Goal: Contribute content: Add original content to the website for others to see

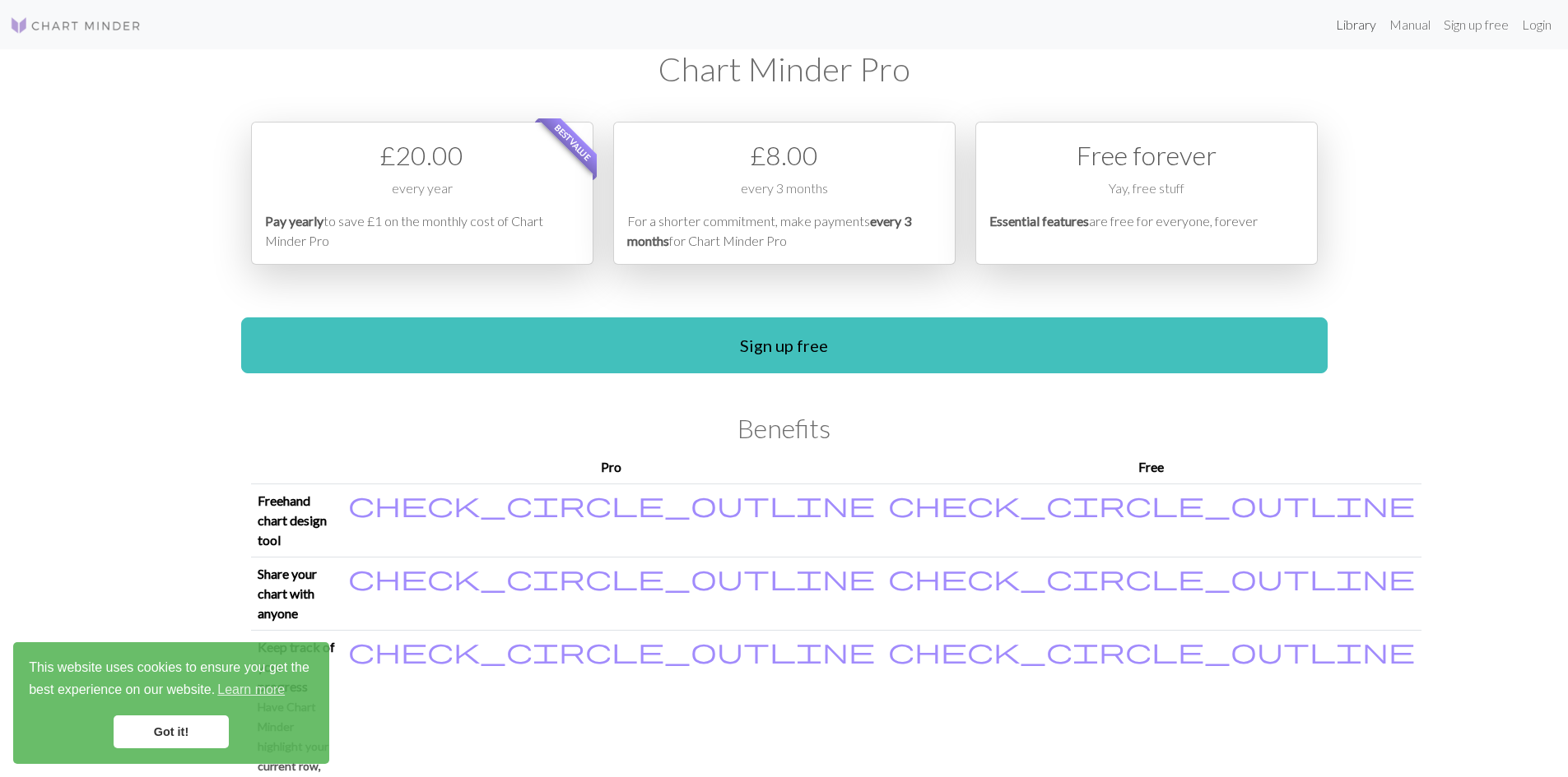
click at [1359, 30] on link "Library" at bounding box center [1355, 25] width 54 height 33
click at [1349, 30] on link "Library" at bounding box center [1355, 25] width 54 height 33
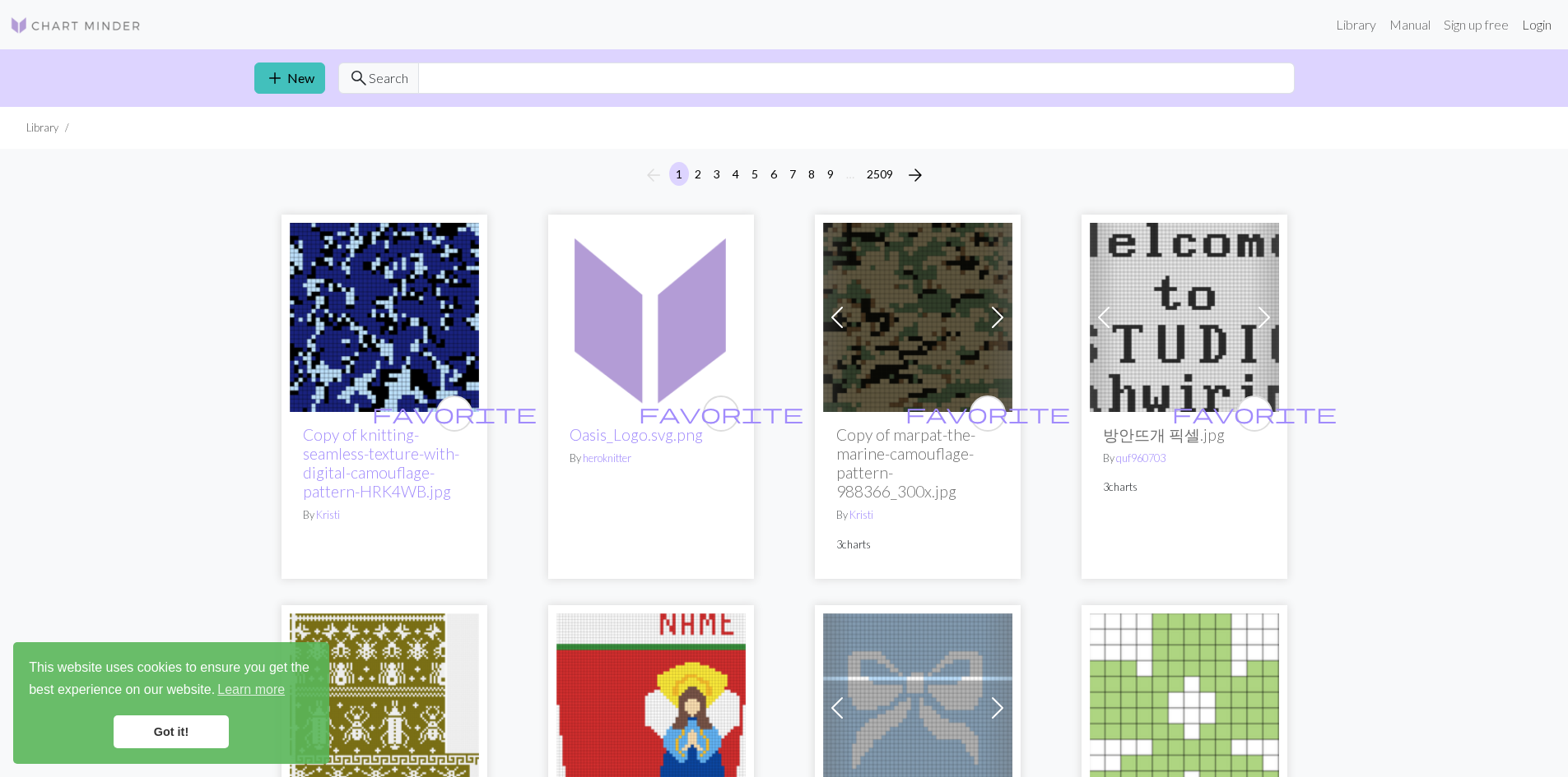
click at [1537, 26] on link "Login" at bounding box center [1537, 25] width 43 height 33
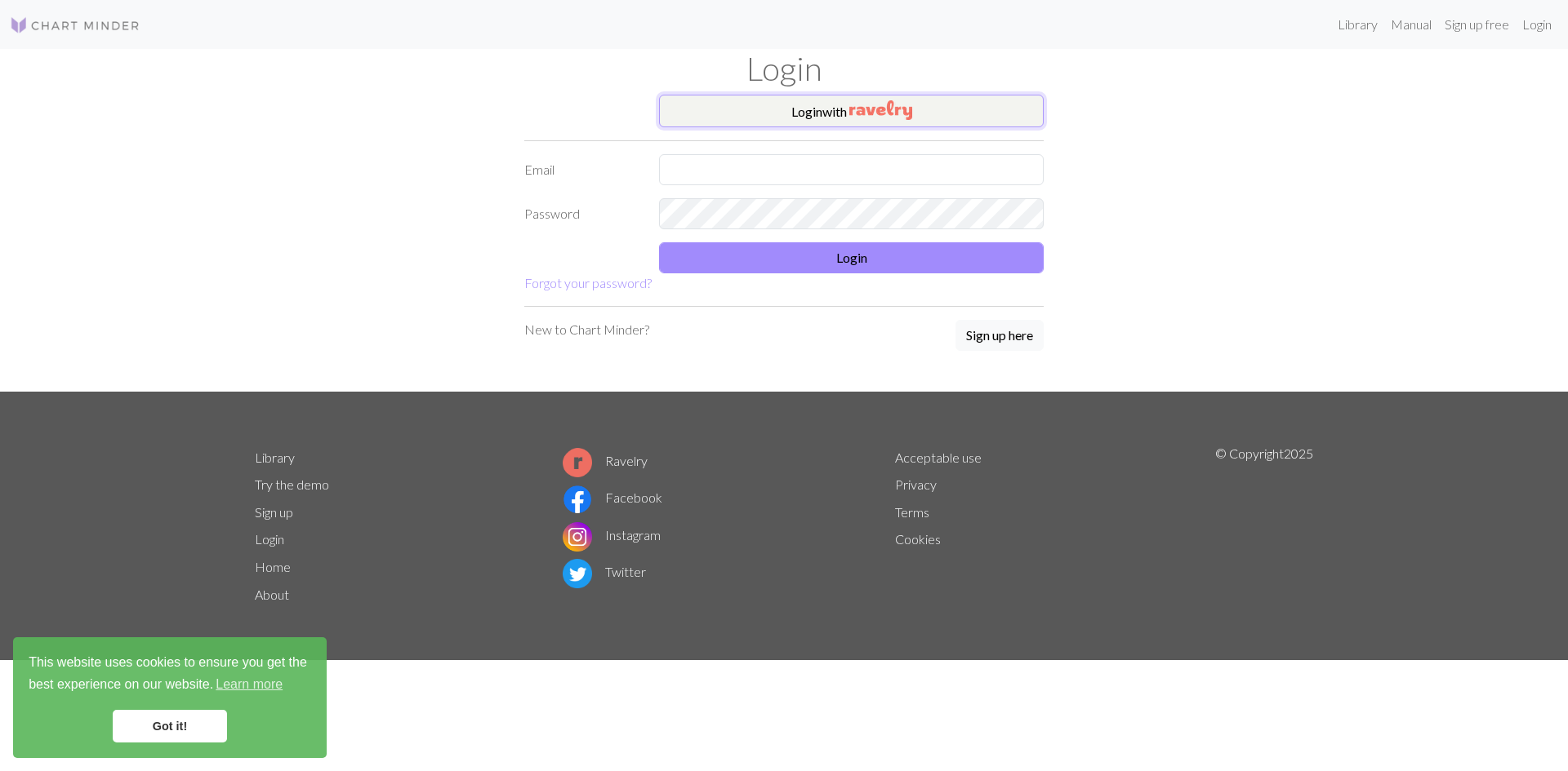
click at [786, 119] on button "Login with" at bounding box center [851, 111] width 384 height 33
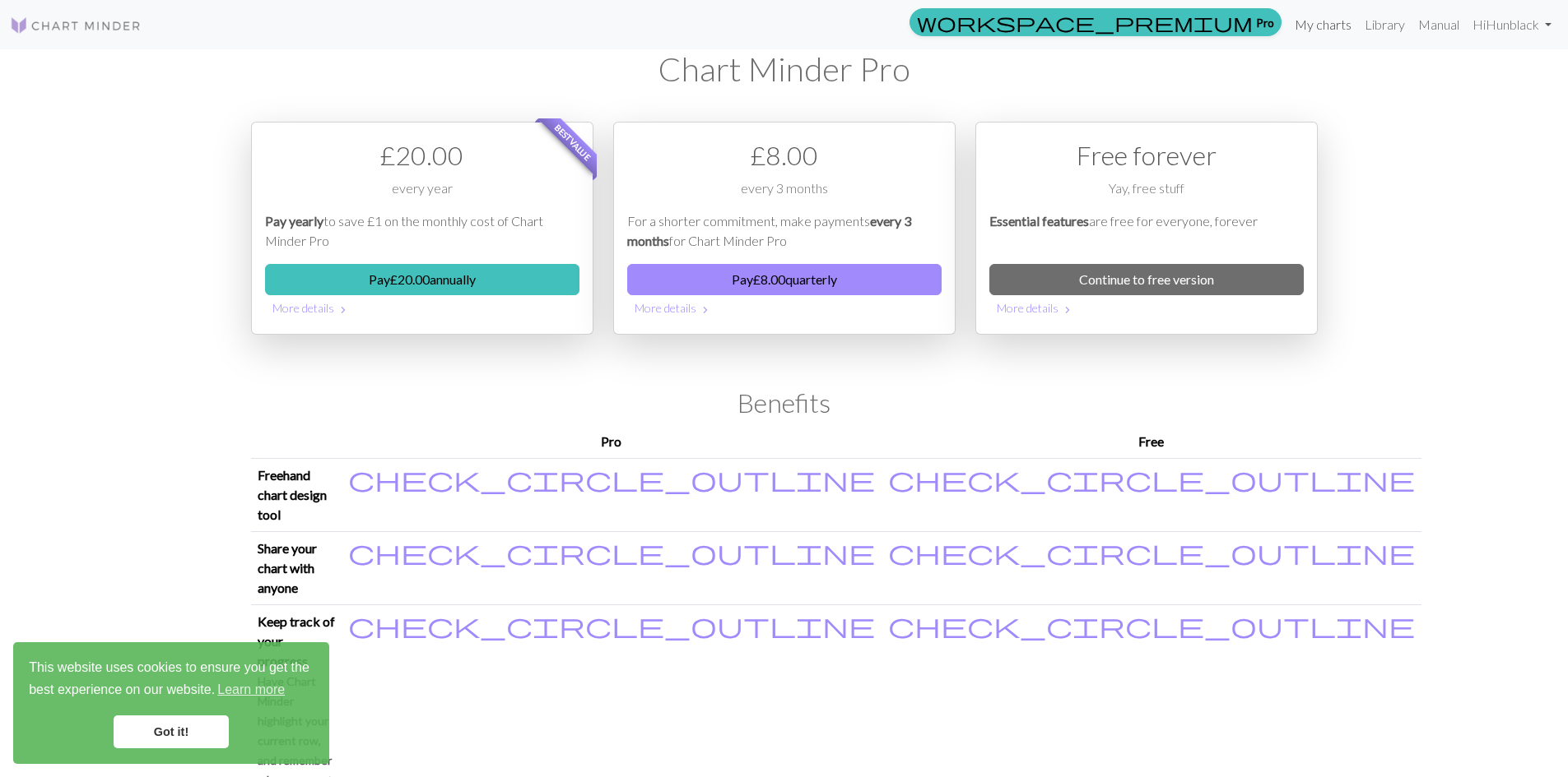
click at [1322, 24] on link "My charts" at bounding box center [1323, 25] width 70 height 33
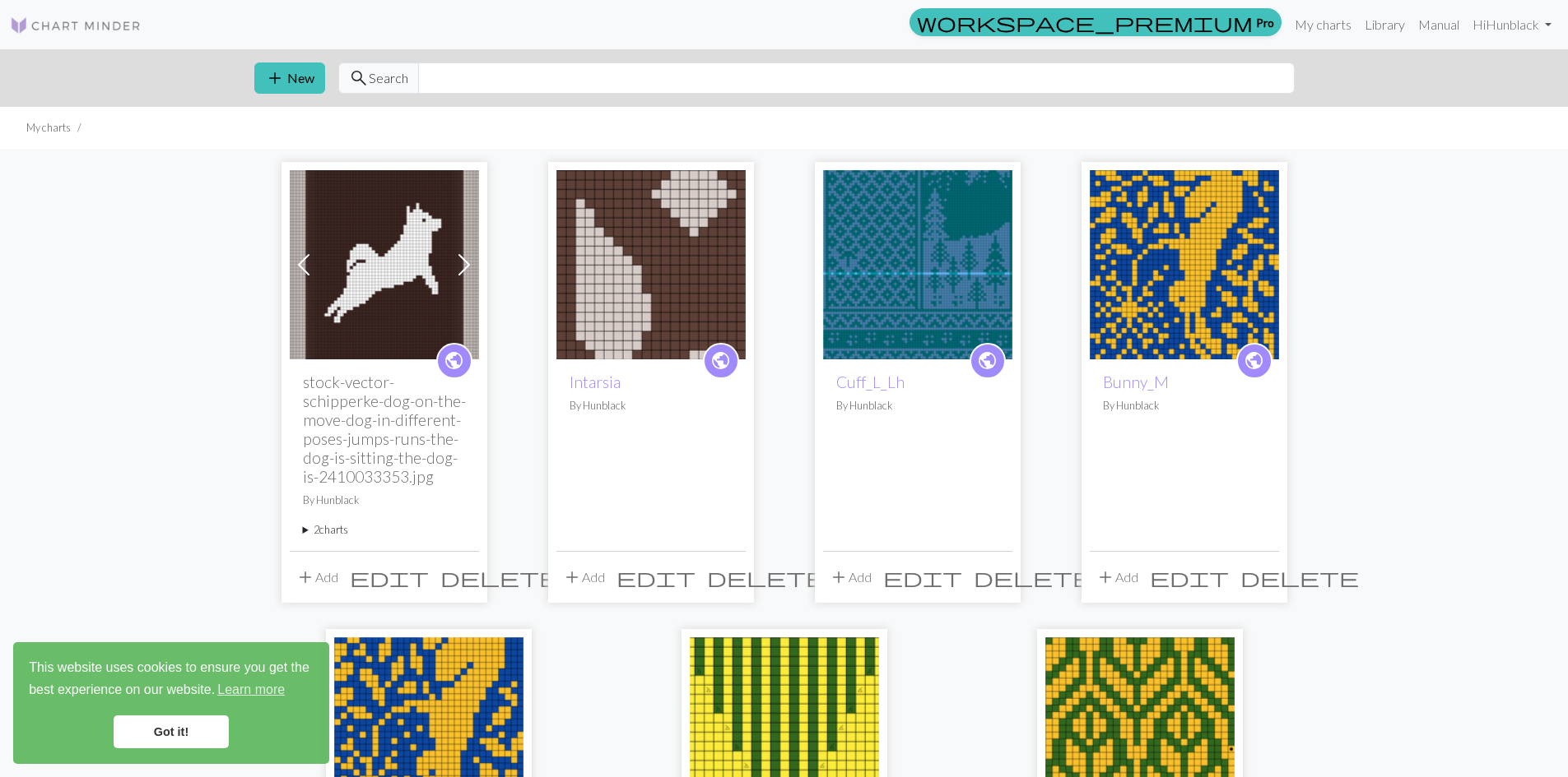
click at [904, 266] on img at bounding box center [917, 265] width 190 height 189
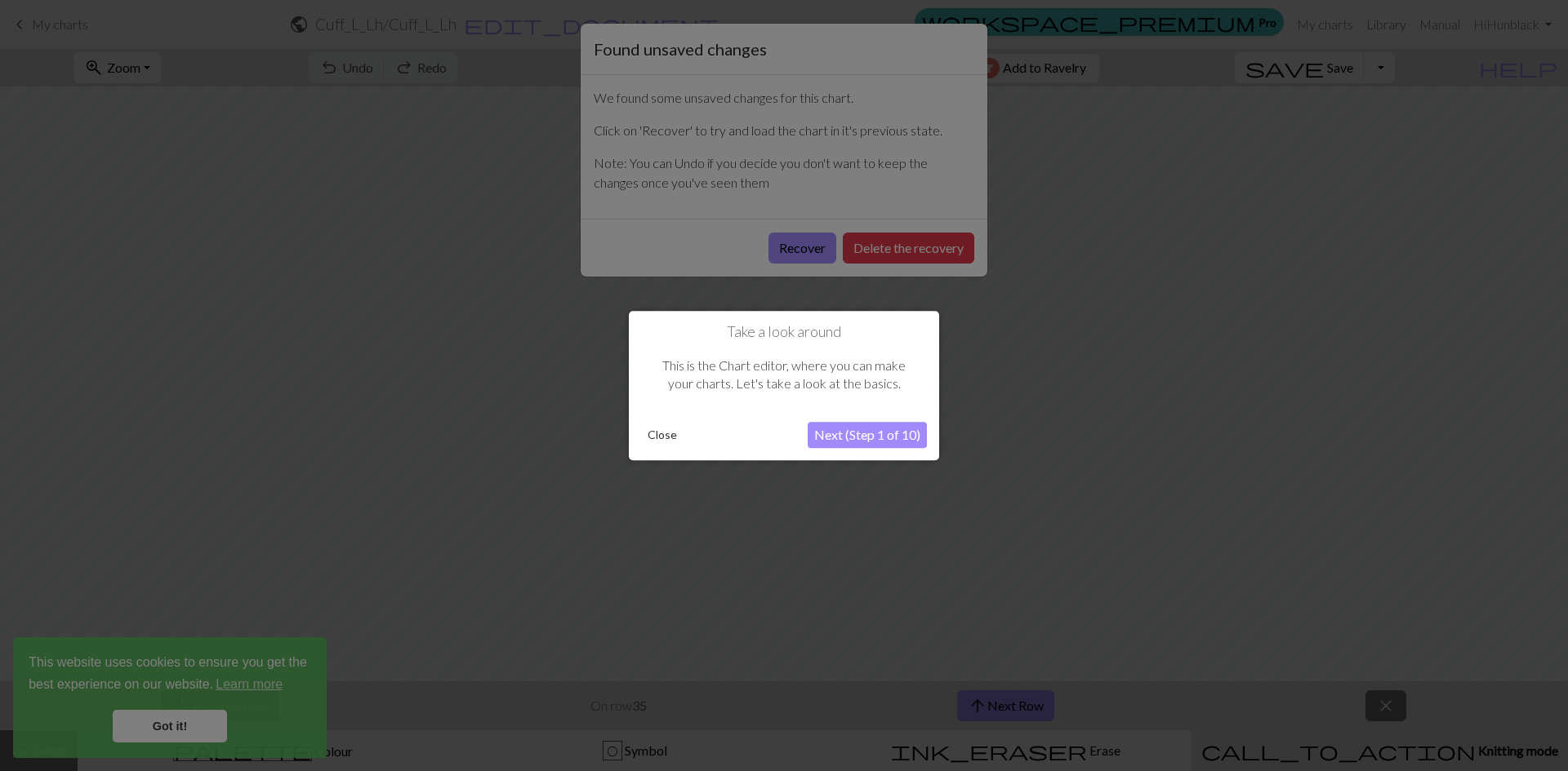
click at [660, 441] on button "Close" at bounding box center [662, 435] width 43 height 25
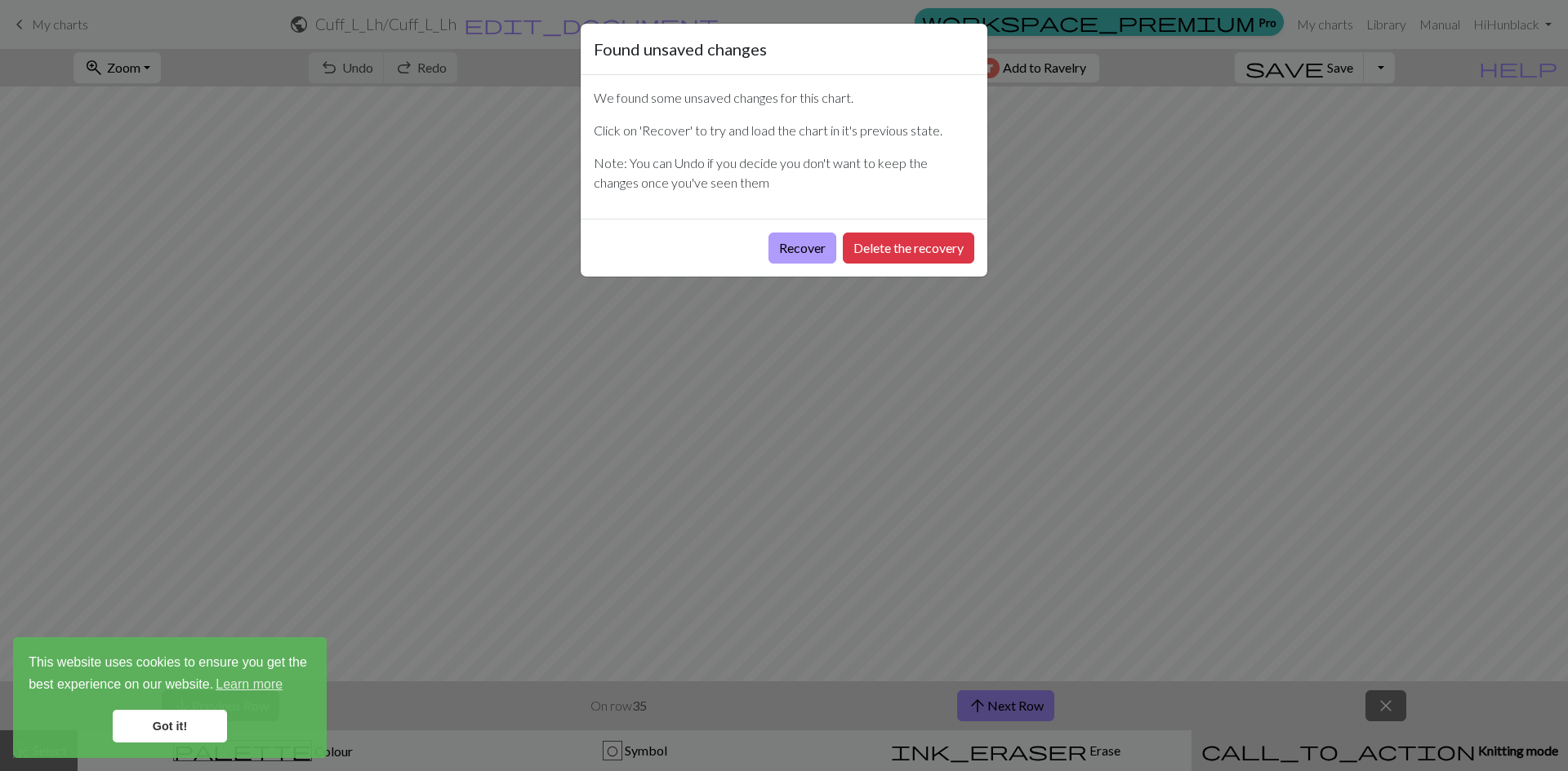
click at [802, 251] on button "Recover" at bounding box center [802, 248] width 68 height 31
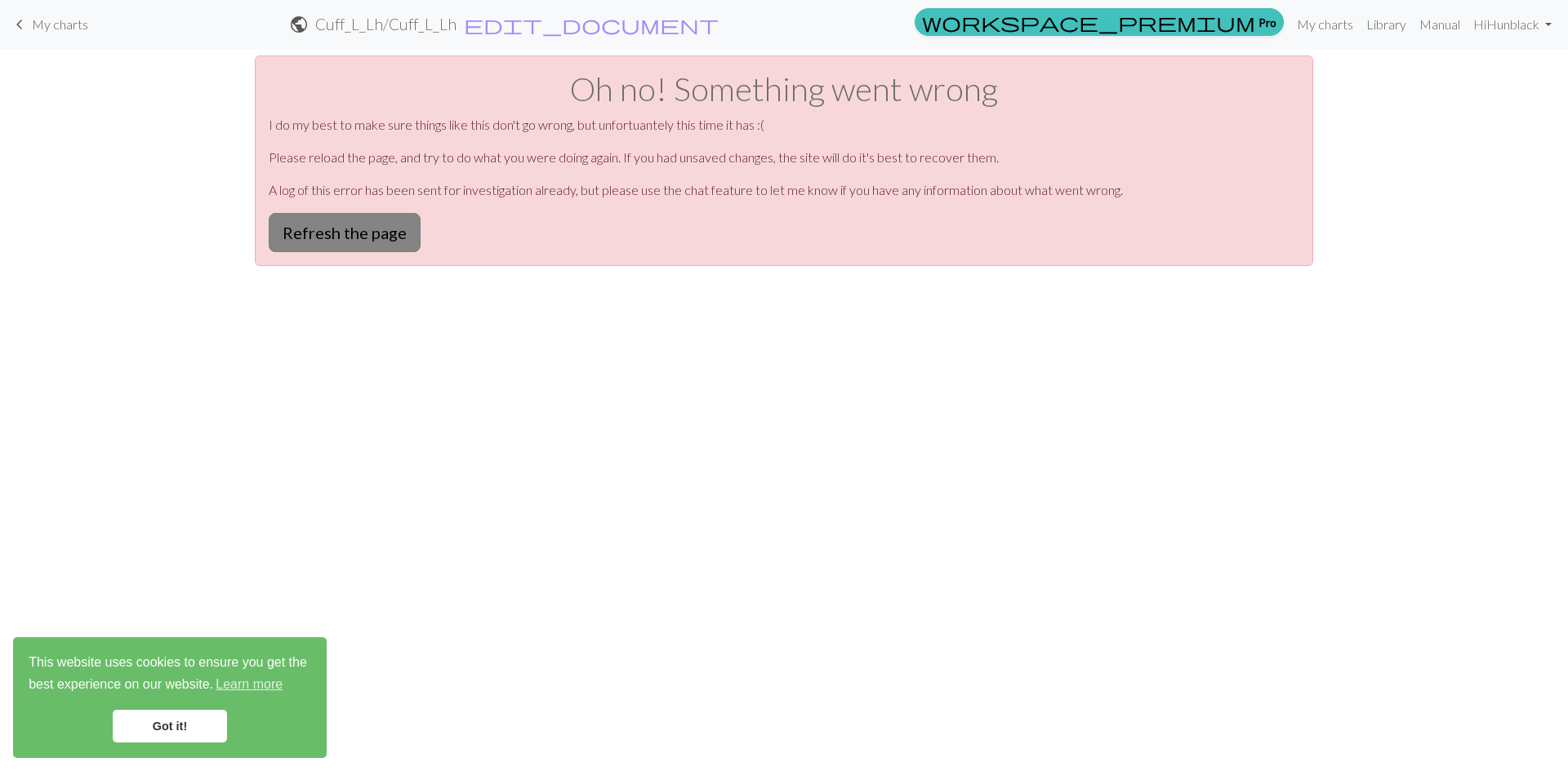
click at [352, 234] on button "Refresh the page" at bounding box center [344, 232] width 152 height 39
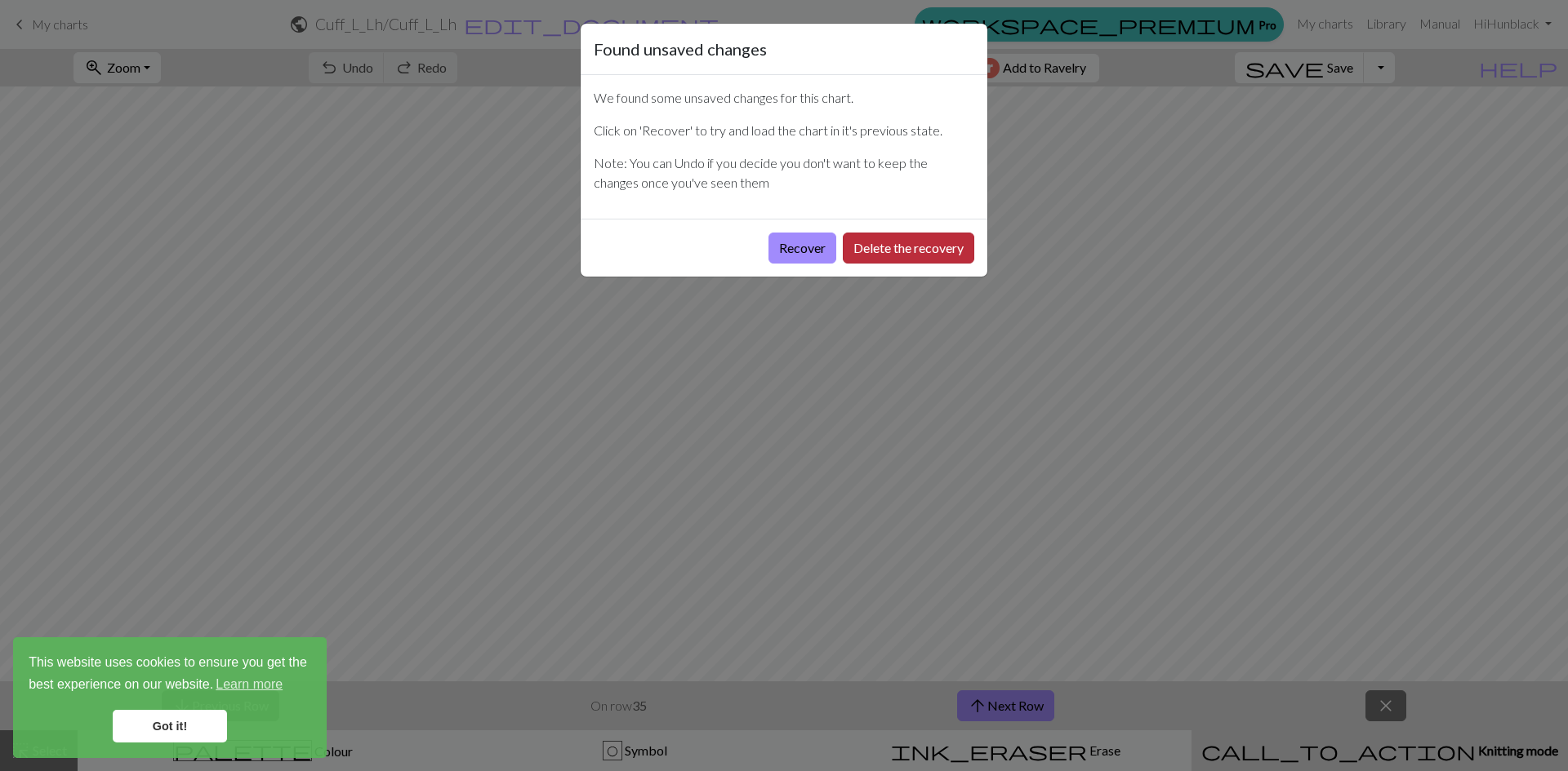
click at [887, 248] on button "Delete the recovery" at bounding box center [908, 248] width 131 height 31
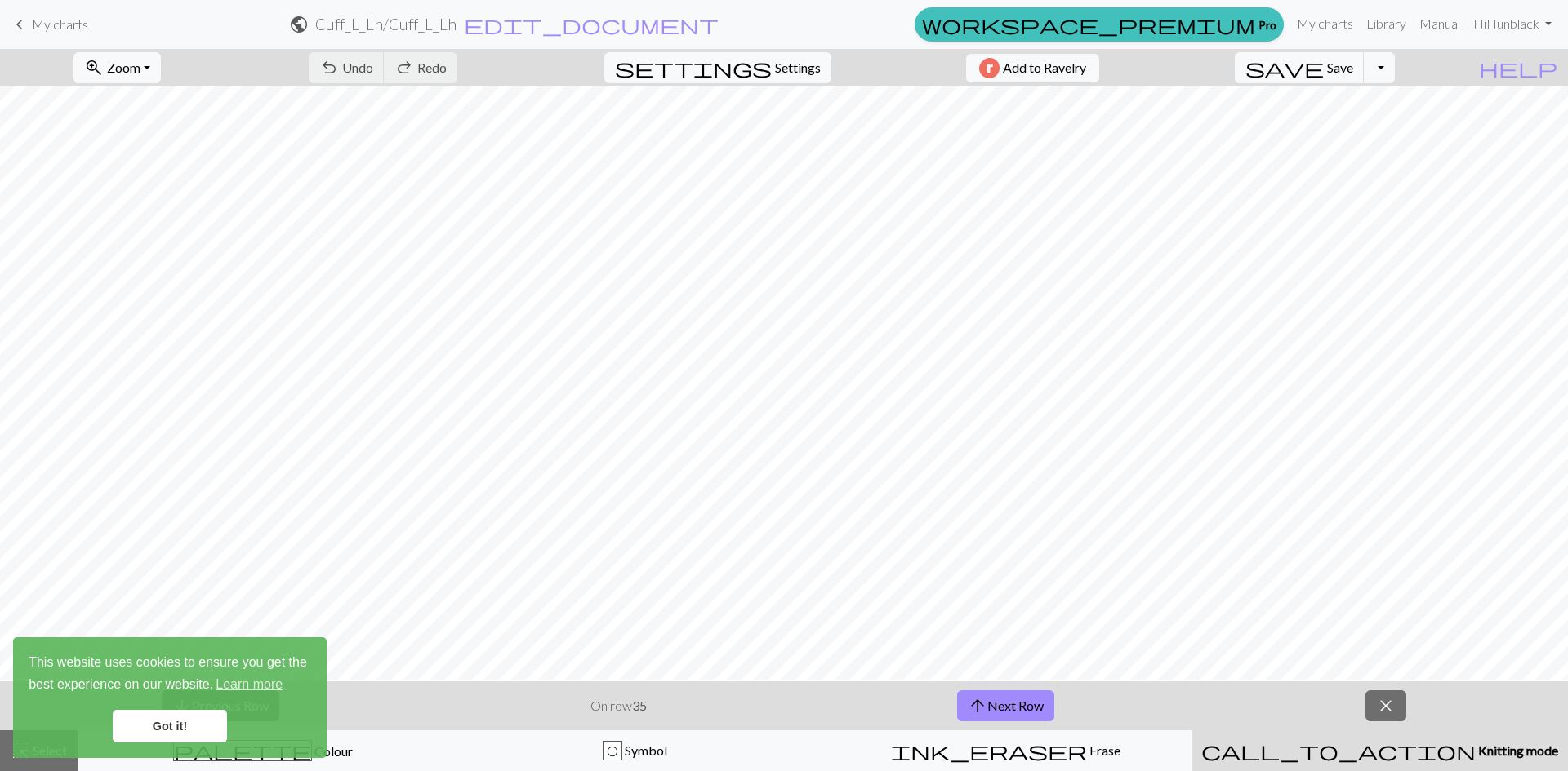
scroll to position [489, 0]
click at [990, 708] on button "arrow_upward Next Row" at bounding box center [1005, 706] width 97 height 31
click at [199, 727] on link "Got it!" at bounding box center [169, 727] width 114 height 33
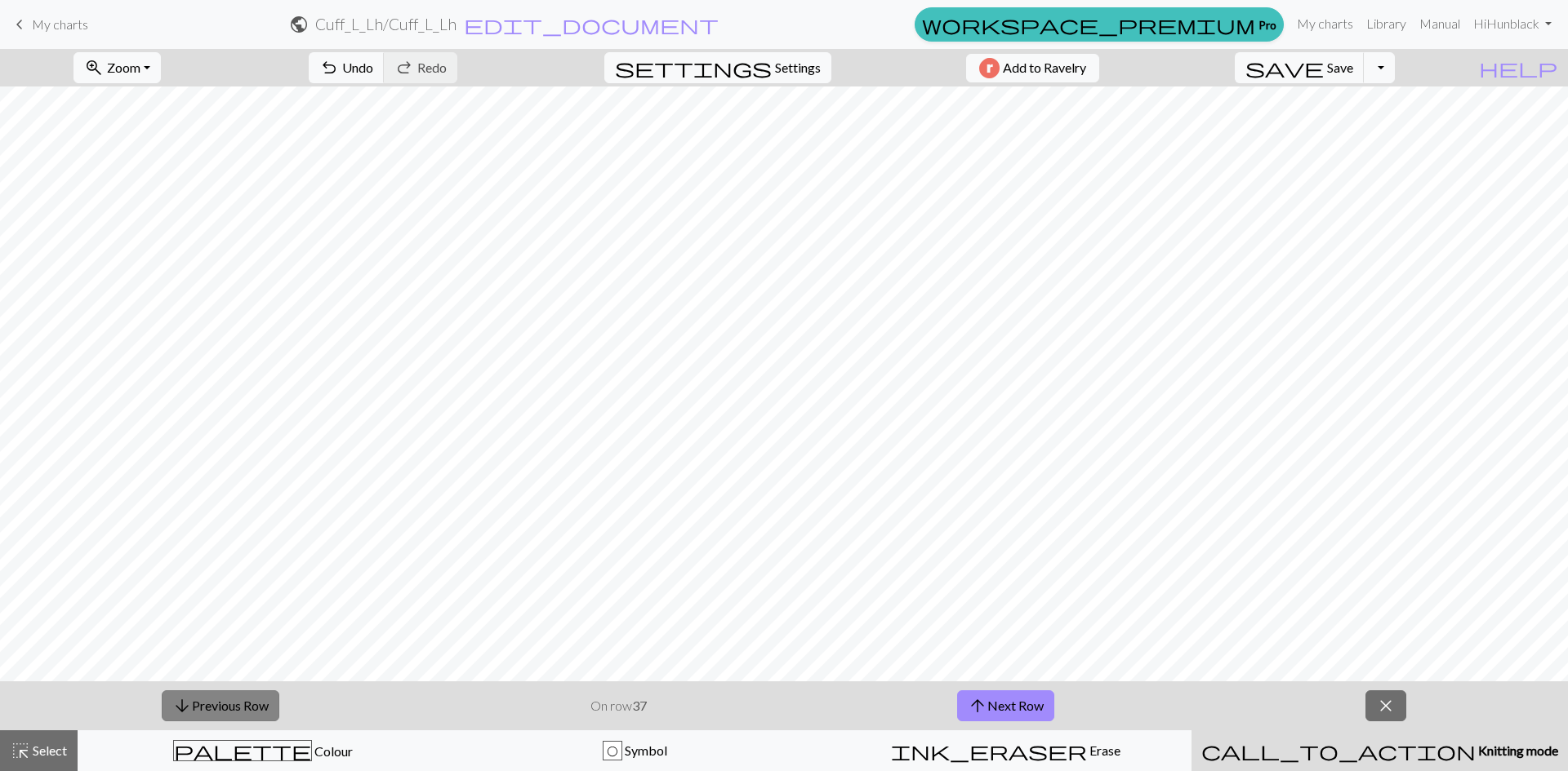
click at [219, 709] on button "arrow_downward Previous Row" at bounding box center [220, 706] width 117 height 31
click at [1020, 709] on button "arrow_upward Next Row" at bounding box center [1005, 706] width 97 height 31
click at [1025, 703] on button "arrow_upward Next Row" at bounding box center [1005, 706] width 97 height 31
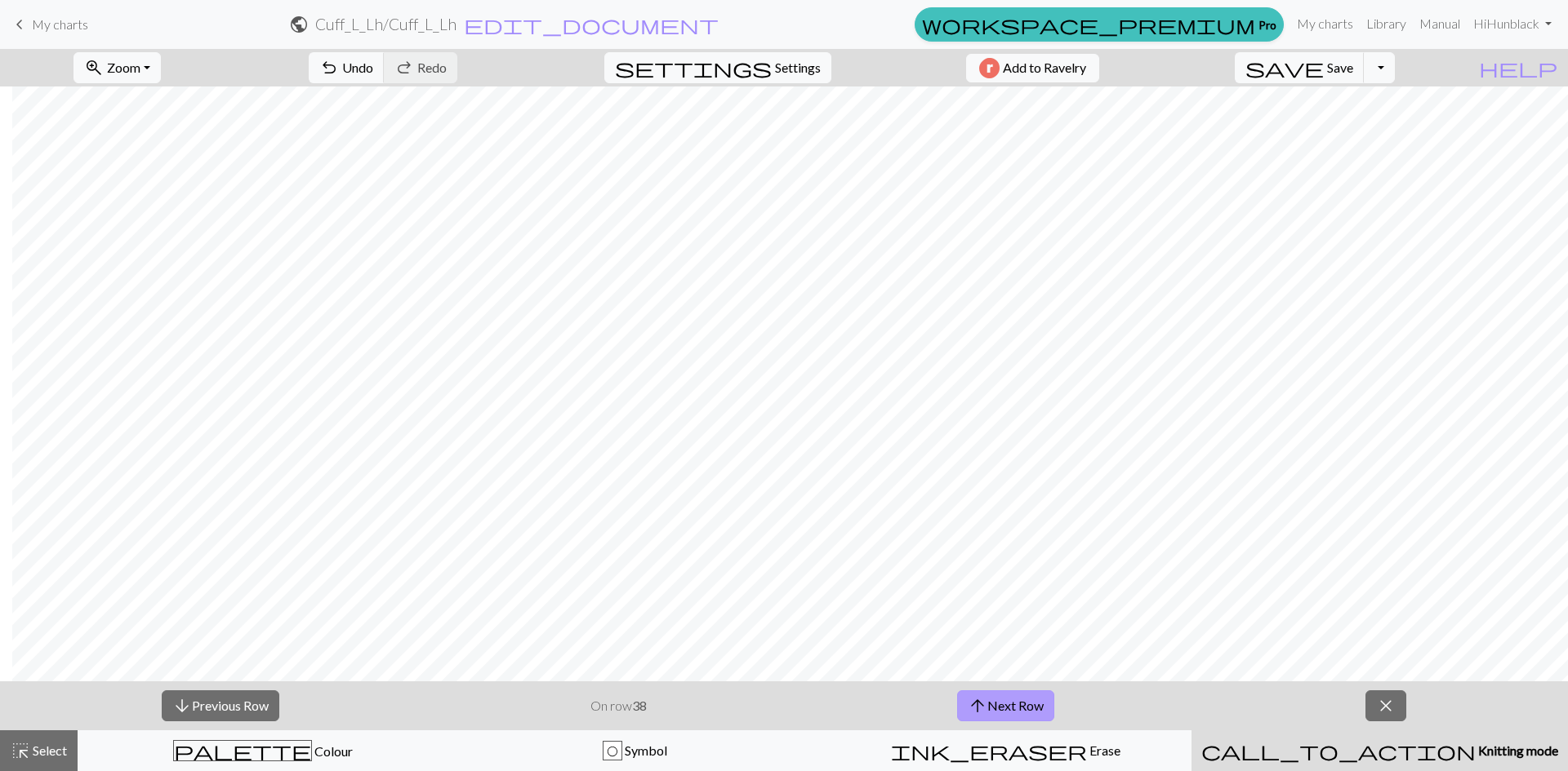
click at [1026, 704] on button "arrow_upward Next Row" at bounding box center [1005, 706] width 97 height 31
click at [1004, 698] on button "arrow_upward Next Row" at bounding box center [1005, 706] width 97 height 31
click at [992, 701] on button "arrow_upward Next Row" at bounding box center [1005, 706] width 97 height 31
click at [990, 699] on button "arrow_upward Next Row" at bounding box center [1005, 706] width 97 height 31
click at [982, 702] on span "arrow_upward" at bounding box center [977, 706] width 20 height 23
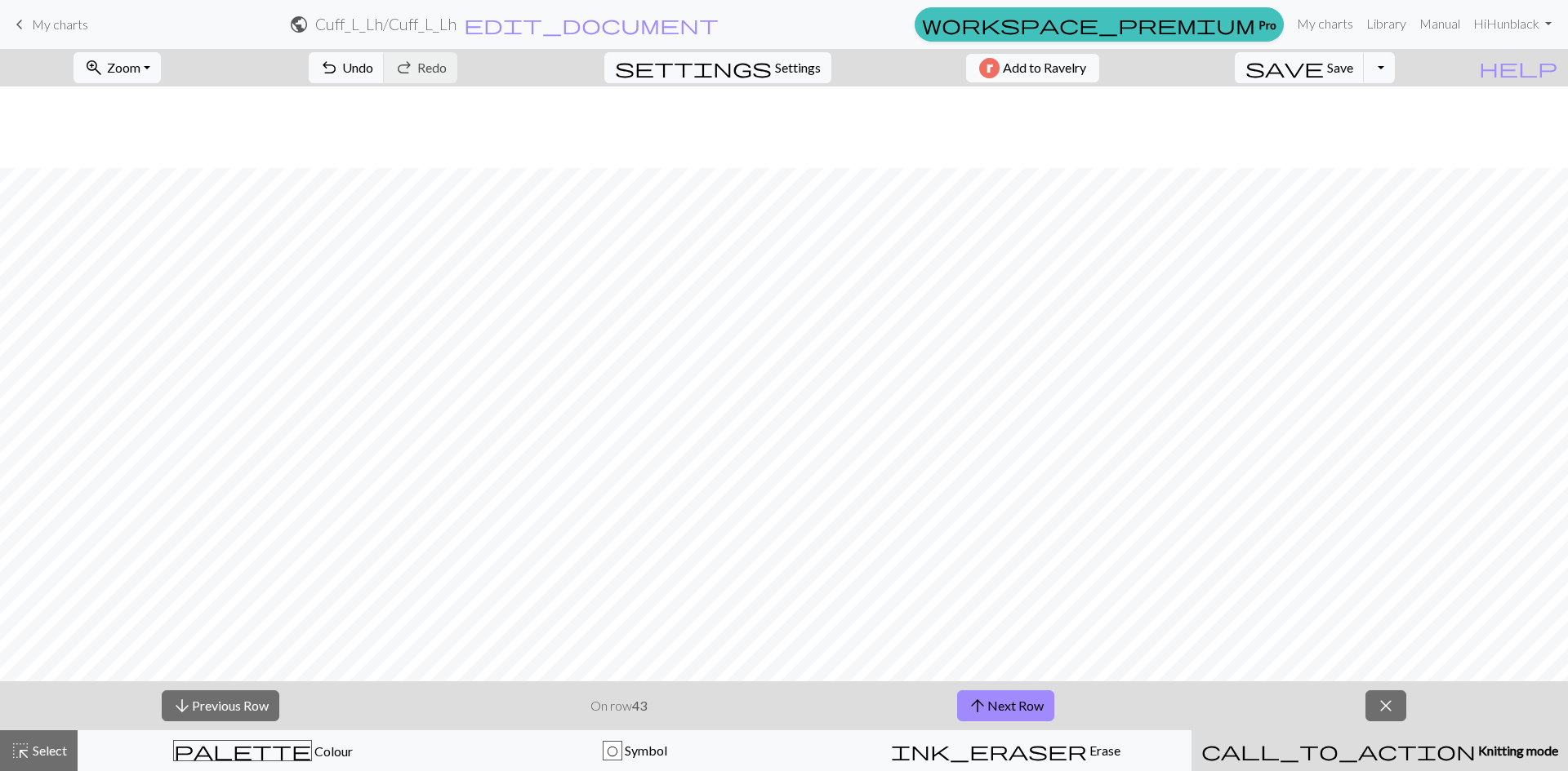
scroll to position [327, 0]
drag, startPoint x: 1002, startPoint y: 711, endPoint x: 985, endPoint y: 670, distance: 44.4
click at [1002, 710] on button "arrow_upward Next Row" at bounding box center [1005, 706] width 97 height 31
click at [1353, 71] on span "Save" at bounding box center [1340, 67] width 26 height 16
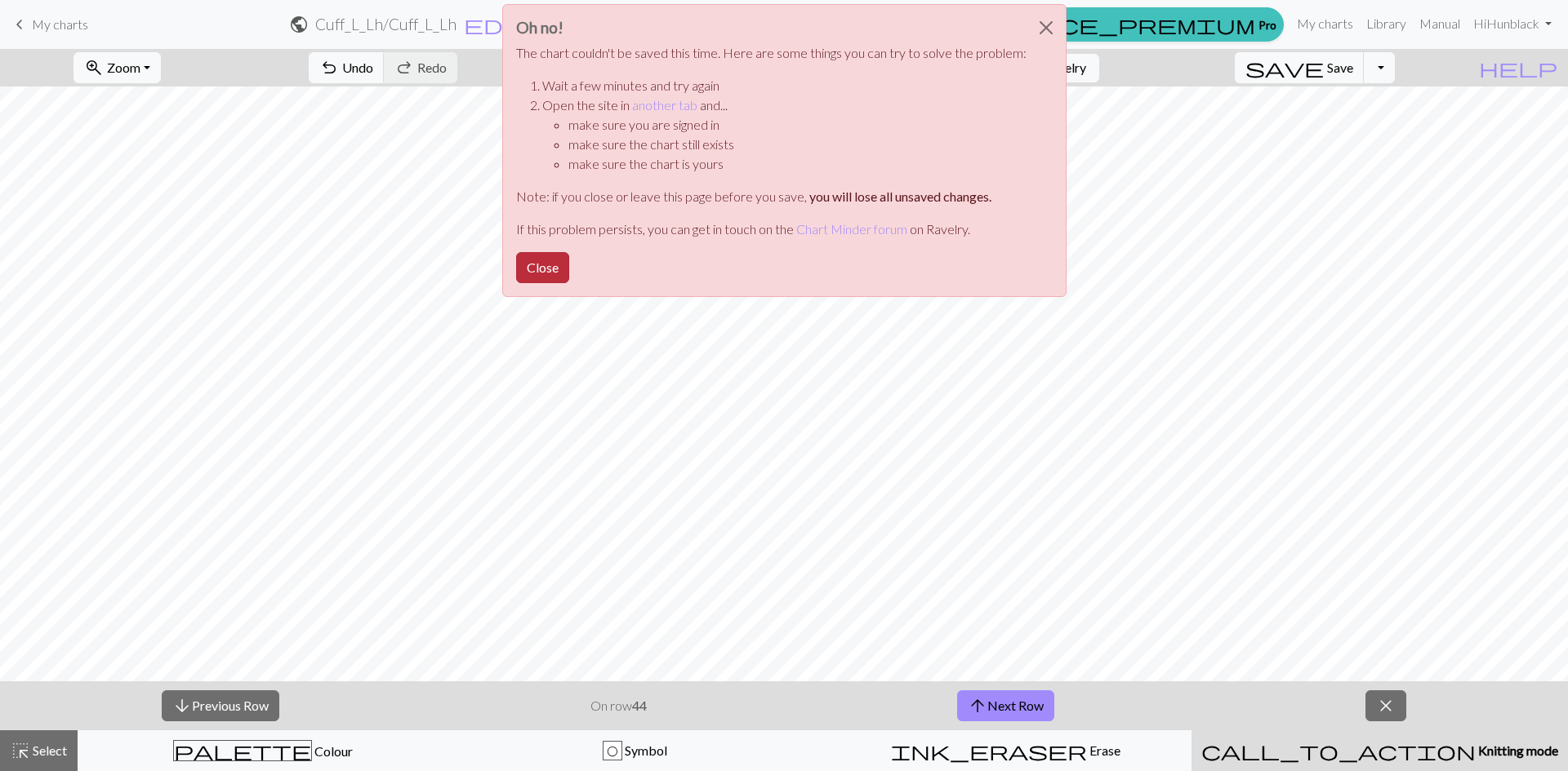
click at [543, 268] on button "Close" at bounding box center [542, 268] width 53 height 31
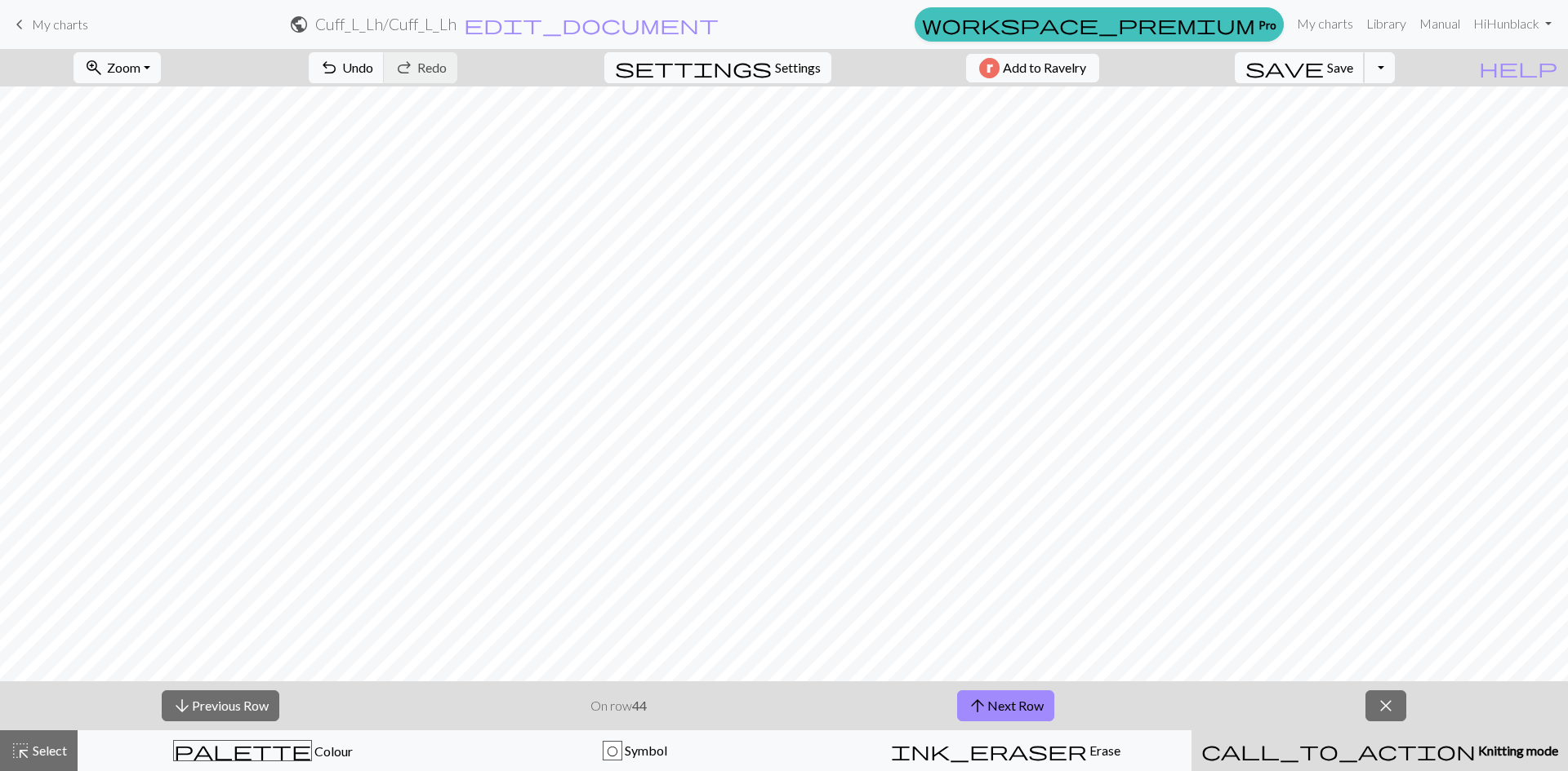
click at [1323, 70] on span "save" at bounding box center [1284, 68] width 78 height 23
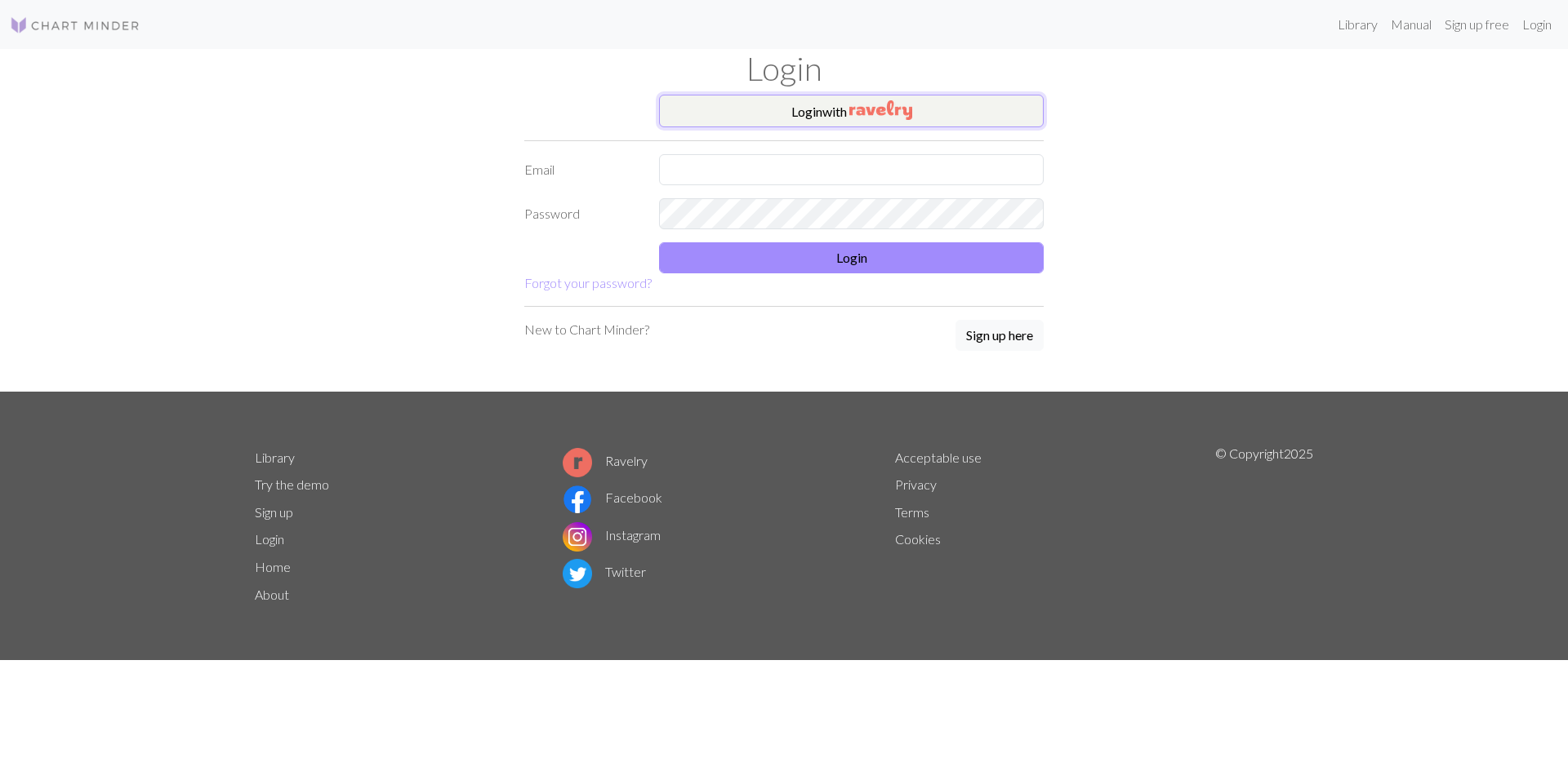
click at [865, 113] on img "button" at bounding box center [881, 110] width 63 height 20
